Goal: Transaction & Acquisition: Purchase product/service

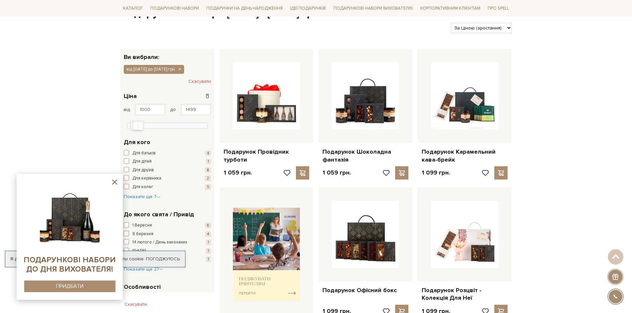
scroll to position [66, 0]
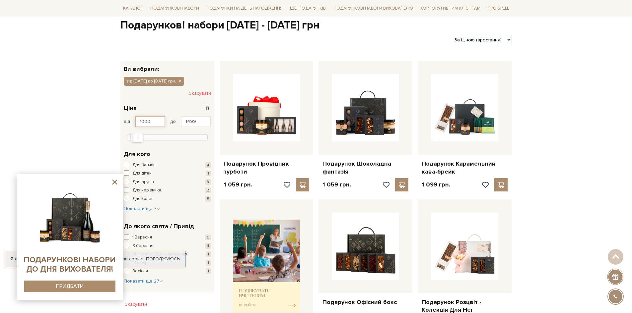
click at [158, 121] on input "1000" at bounding box center [150, 121] width 30 height 11
type input "1"
click at [203, 121] on input "1499" at bounding box center [196, 121] width 30 height 11
type input "329"
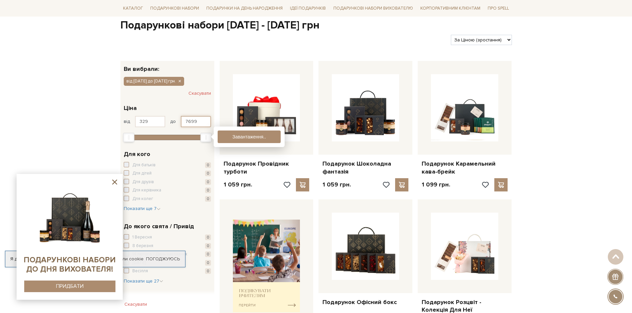
click at [201, 121] on input "7699" at bounding box center [196, 121] width 30 height 11
type input "7"
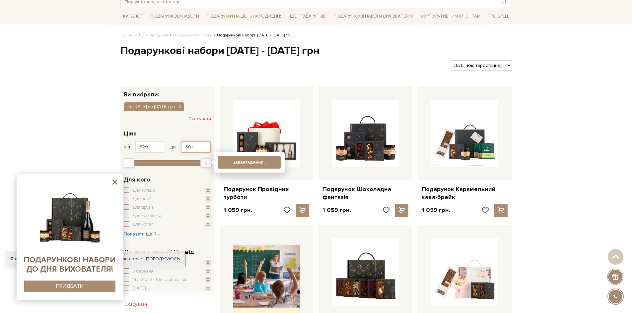
scroll to position [33, 0]
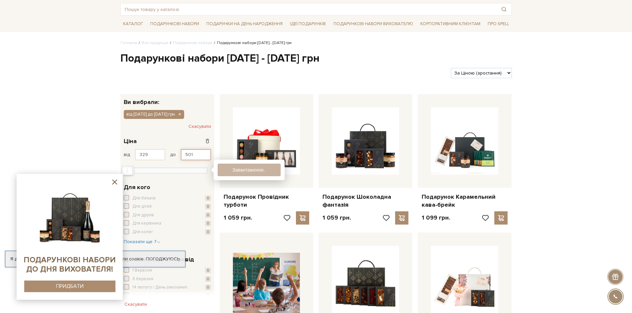
type input "501"
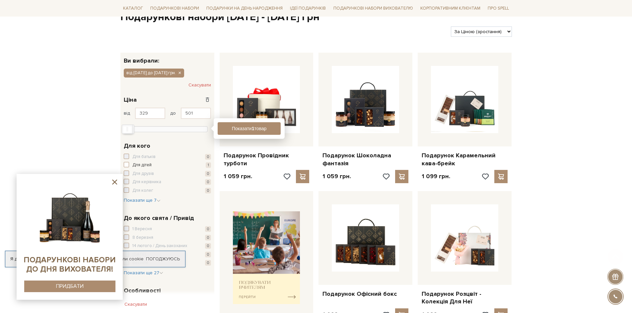
scroll to position [133, 0]
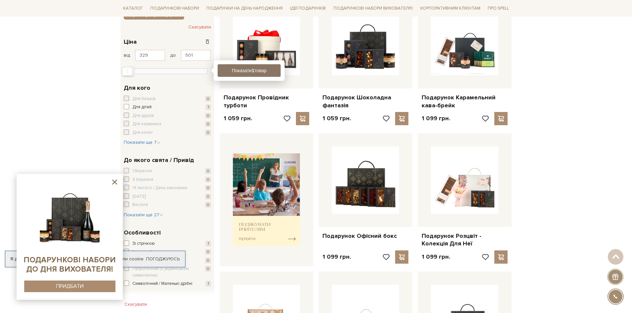
click at [239, 73] on button "Показати 1 товар" at bounding box center [249, 70] width 63 height 13
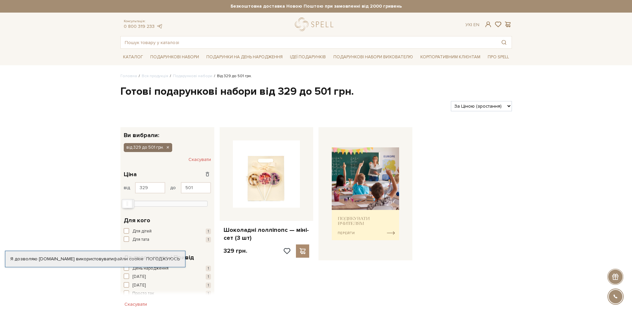
click at [166, 148] on icon "button" at bounding box center [168, 148] width 4 height 6
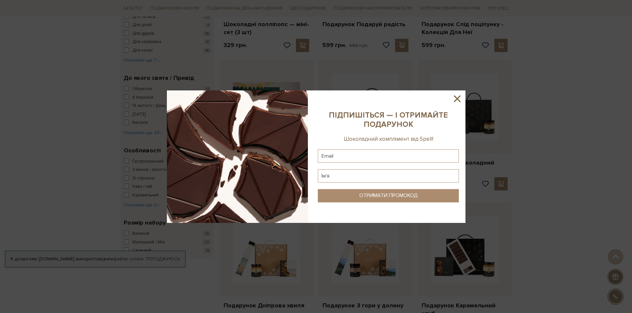
scroll to position [265, 0]
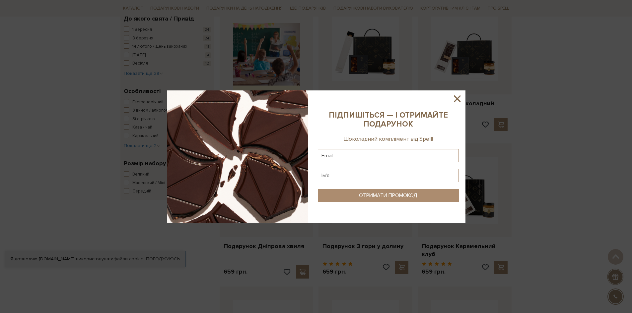
click at [455, 98] on icon at bounding box center [456, 98] width 11 height 11
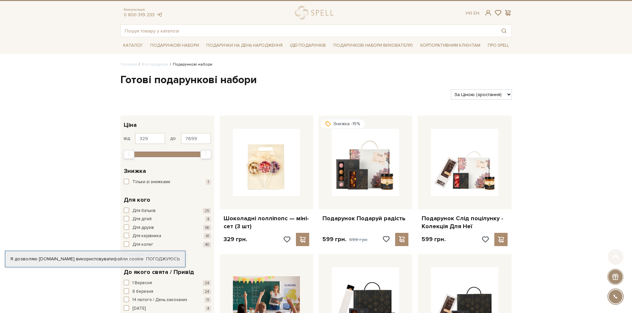
scroll to position [0, 0]
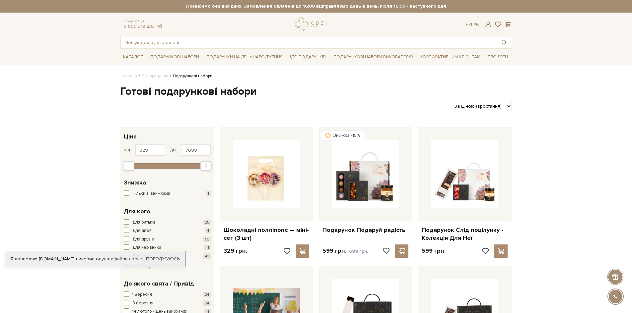
click at [204, 149] on input "7699" at bounding box center [196, 150] width 30 height 11
type input "7"
click at [204, 149] on input "600" at bounding box center [196, 150] width 30 height 11
type input "600"
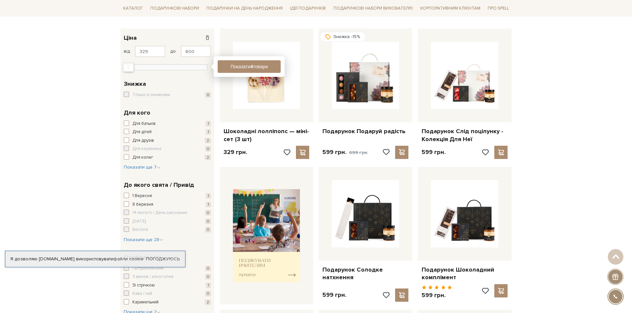
scroll to position [133, 0]
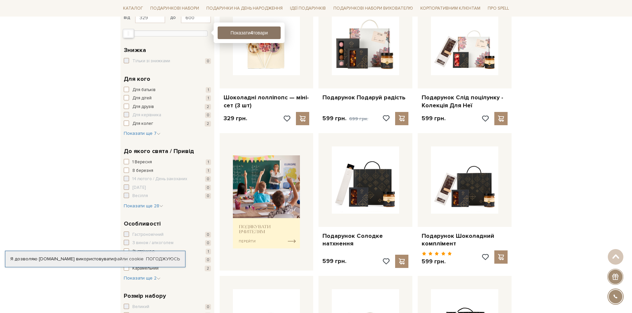
click at [244, 37] on button "Показати 4 товари" at bounding box center [249, 33] width 63 height 13
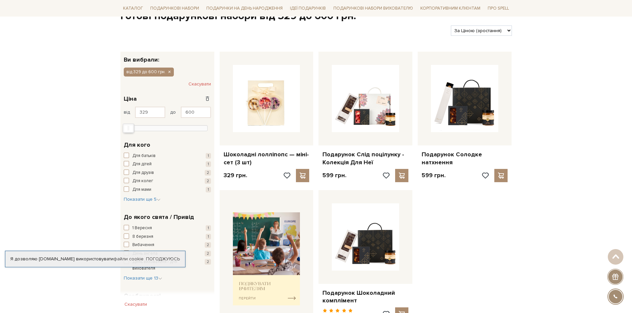
scroll to position [66, 0]
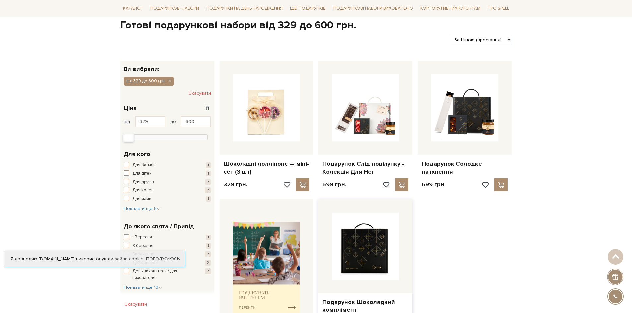
click at [343, 243] on img at bounding box center [365, 246] width 67 height 67
